Goal: Task Accomplishment & Management: Complete application form

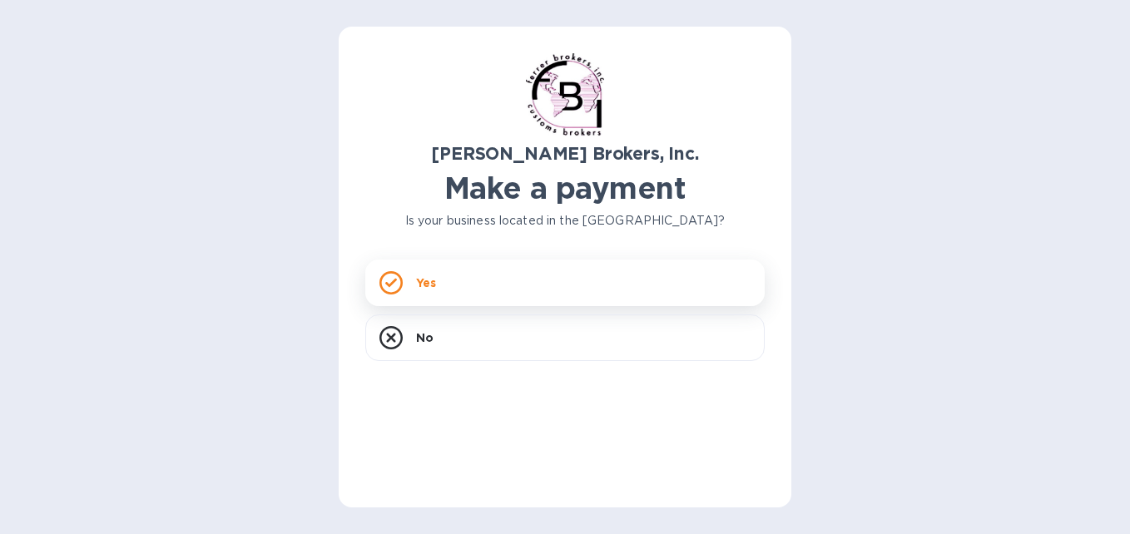
click at [577, 277] on div "Yes" at bounding box center [564, 283] width 399 height 47
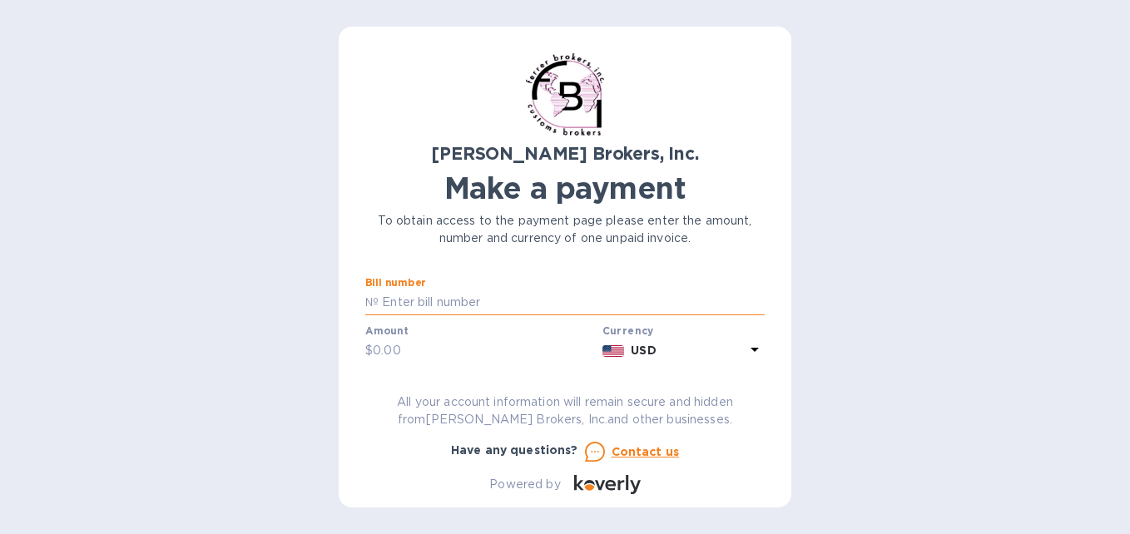
click at [496, 309] on input "text" at bounding box center [572, 302] width 386 height 25
type input "29646"
click at [497, 348] on input "text" at bounding box center [484, 351] width 223 height 25
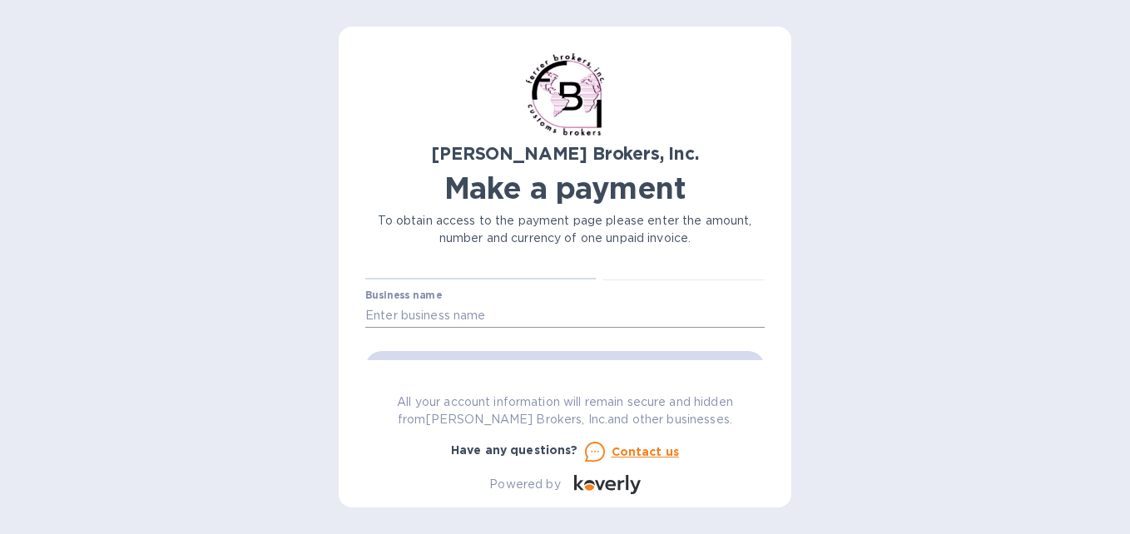
type input "140"
click at [512, 307] on input "text" at bounding box center [564, 315] width 399 height 25
type input "EL [PERSON_NAME] DE [PERSON_NAME]"
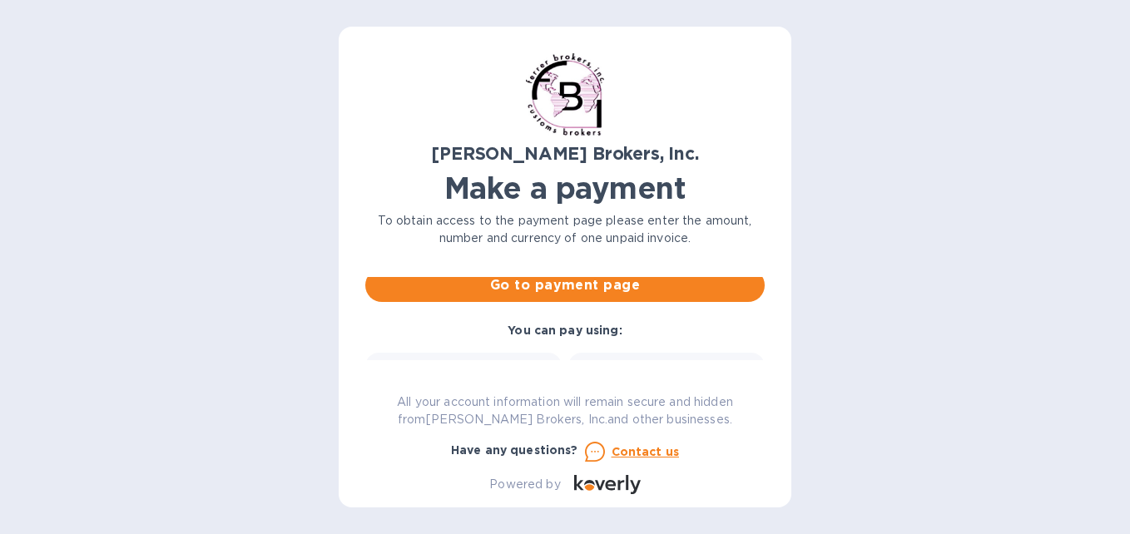
scroll to position [166, 0]
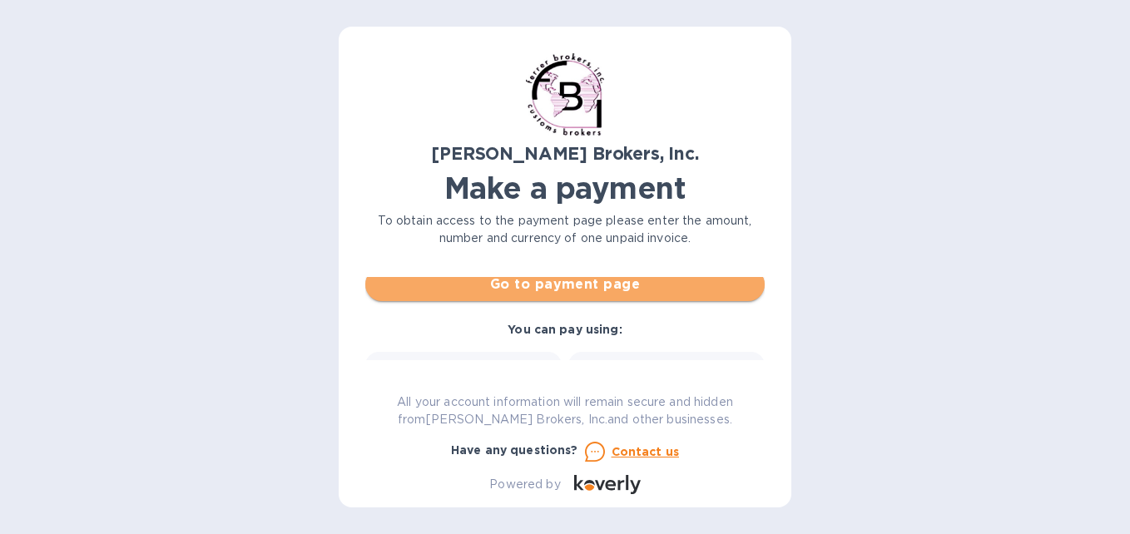
click at [598, 290] on span "Go to payment page" at bounding box center [565, 285] width 373 height 20
